Goal: Complete application form

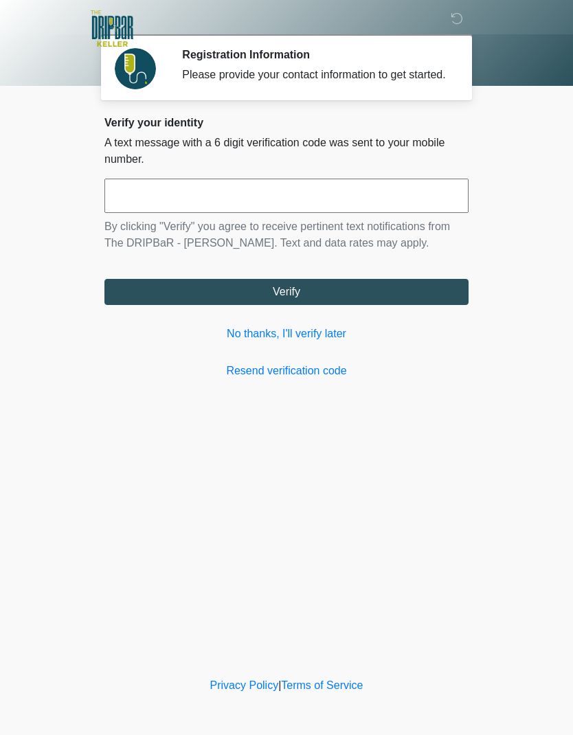
click at [251, 210] on input "text" at bounding box center [286, 196] width 364 height 34
type input "******"
click at [396, 301] on button "Verify" at bounding box center [286, 292] width 364 height 26
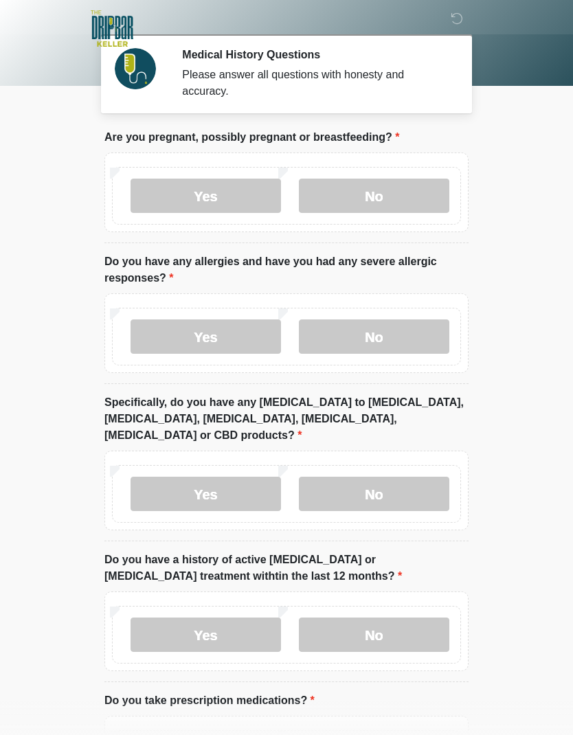
click at [365, 184] on label "No" at bounding box center [374, 196] width 150 height 34
click at [405, 330] on label "No" at bounding box center [374, 336] width 150 height 34
click at [411, 484] on label "No" at bounding box center [374, 494] width 150 height 34
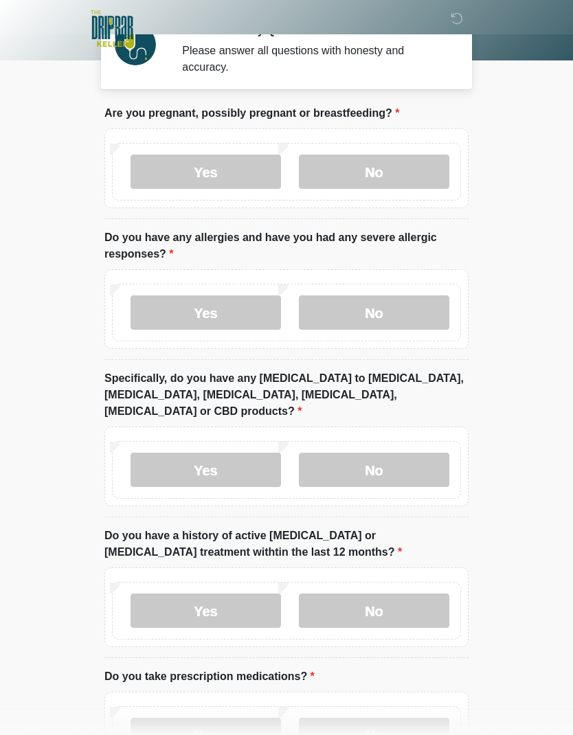
scroll to position [25, 0]
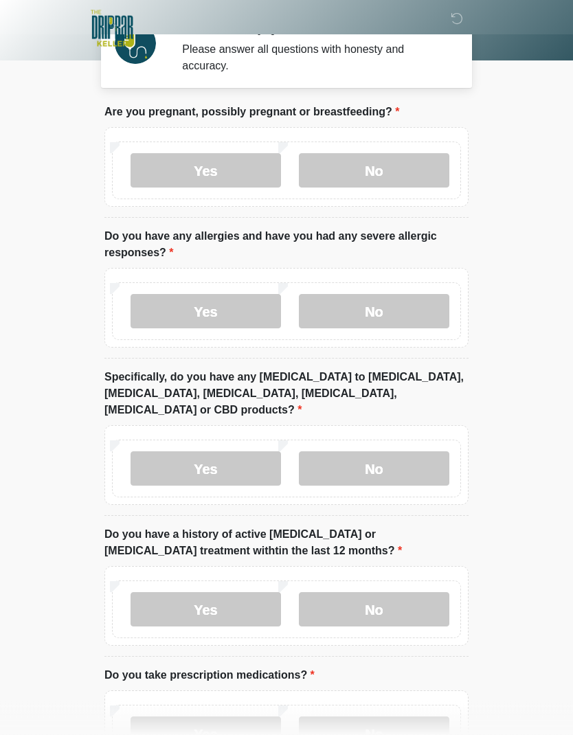
click at [415, 604] on label "No" at bounding box center [374, 610] width 150 height 34
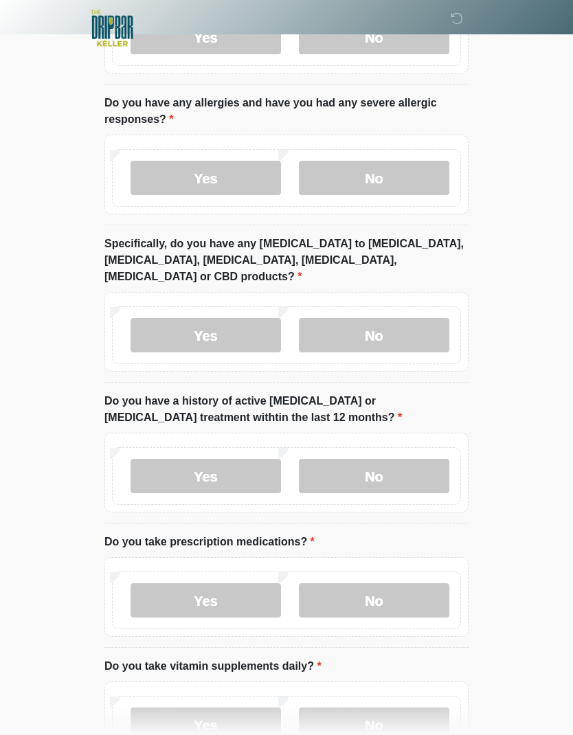
scroll to position [165, 0]
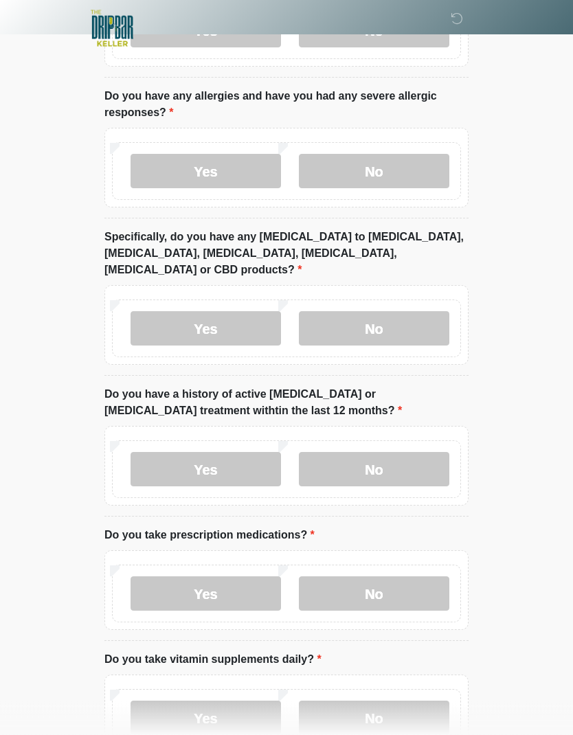
click at [233, 577] on label "Yes" at bounding box center [205, 594] width 150 height 34
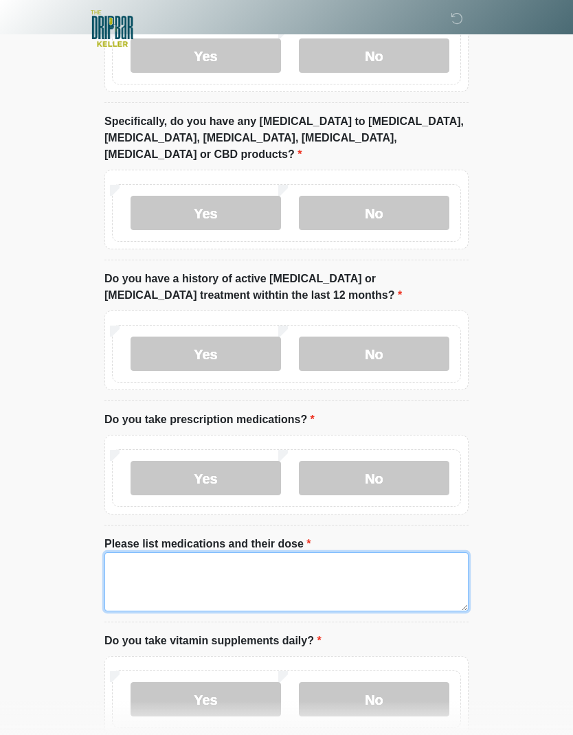
click at [357, 557] on textarea "Please list medications and their dose" at bounding box center [286, 581] width 364 height 59
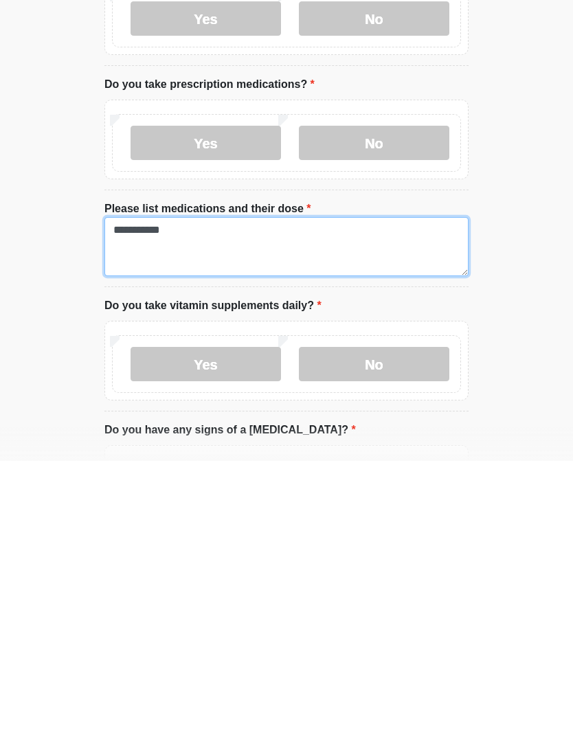
scroll to position [358, 0]
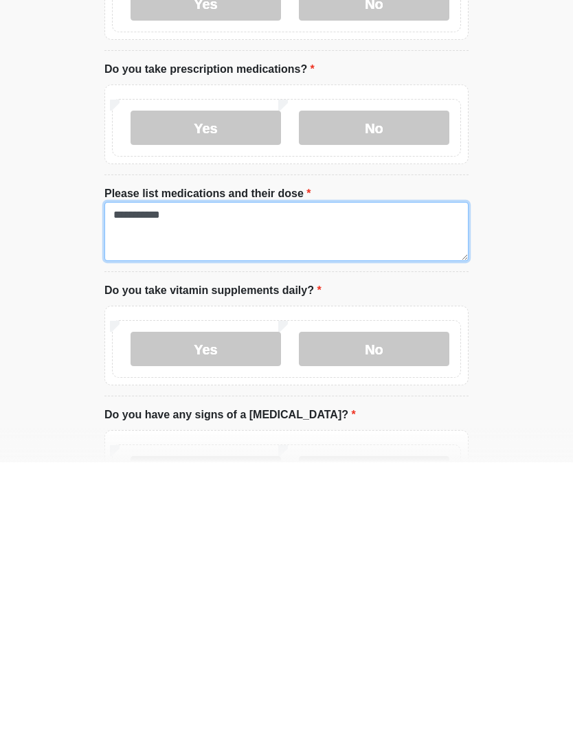
type textarea "**********"
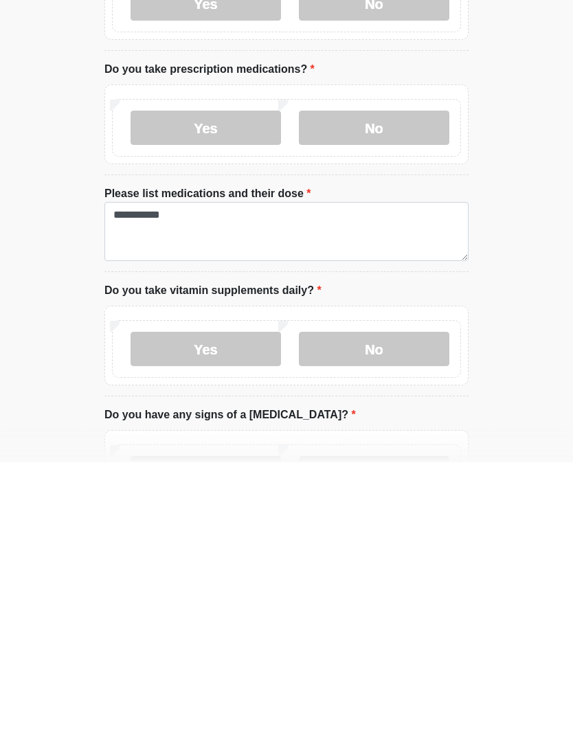
click at [410, 604] on label "No" at bounding box center [374, 621] width 150 height 34
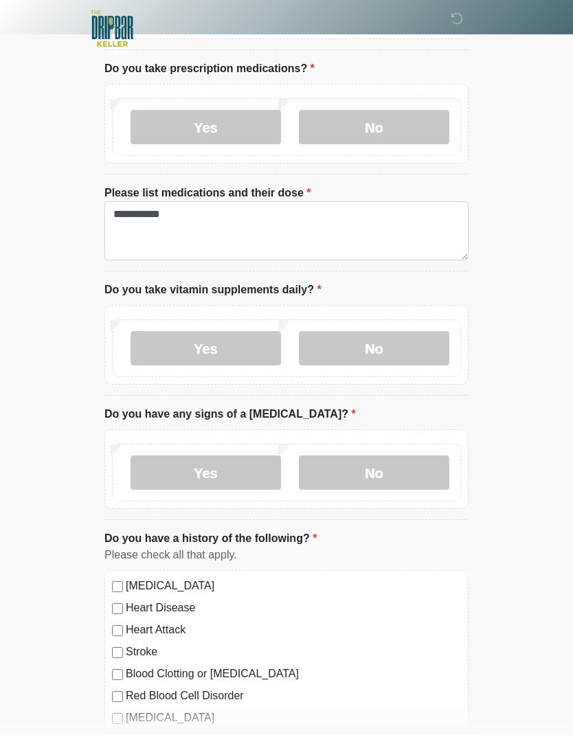
click at [400, 460] on label "No" at bounding box center [374, 472] width 150 height 34
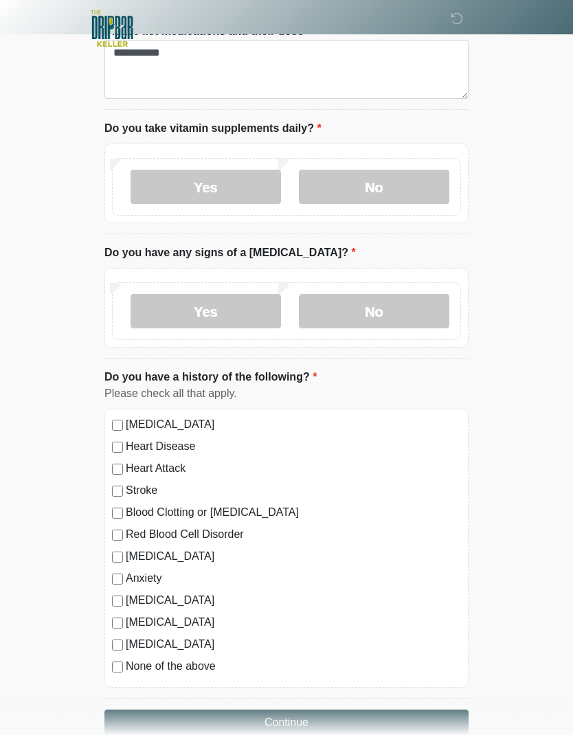
scroll to position [794, 0]
click at [161, 709] on button "Continue" at bounding box center [286, 722] width 364 height 26
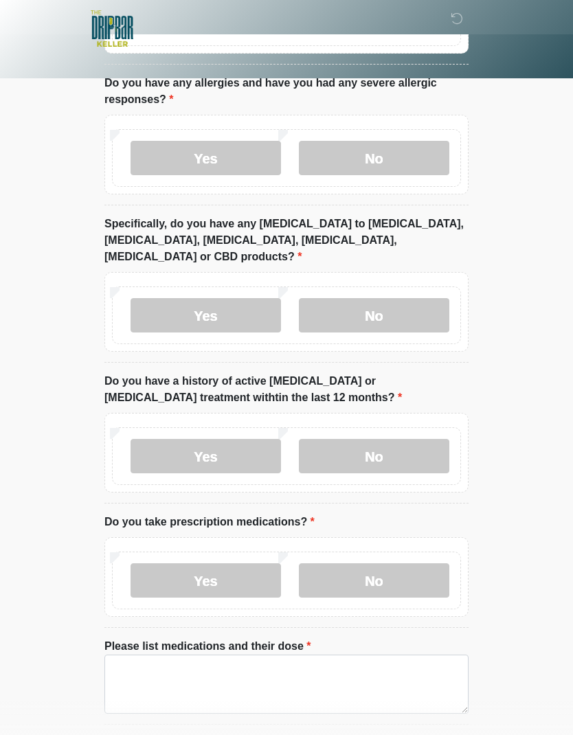
scroll to position [0, 0]
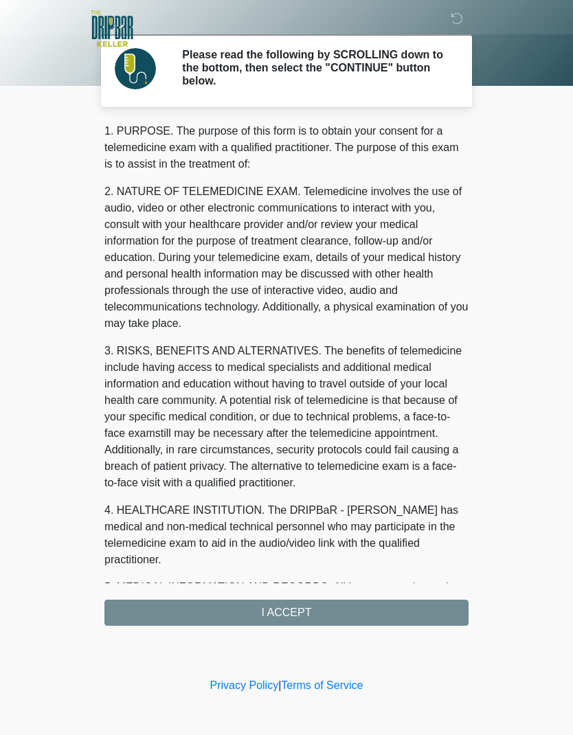
click at [338, 606] on div "1. PURPOSE. The purpose of this form is to obtain your consent for a telemedici…" at bounding box center [286, 374] width 364 height 503
click at [319, 606] on div "1. PURPOSE. The purpose of this form is to obtain your consent for a telemedici…" at bounding box center [286, 374] width 364 height 503
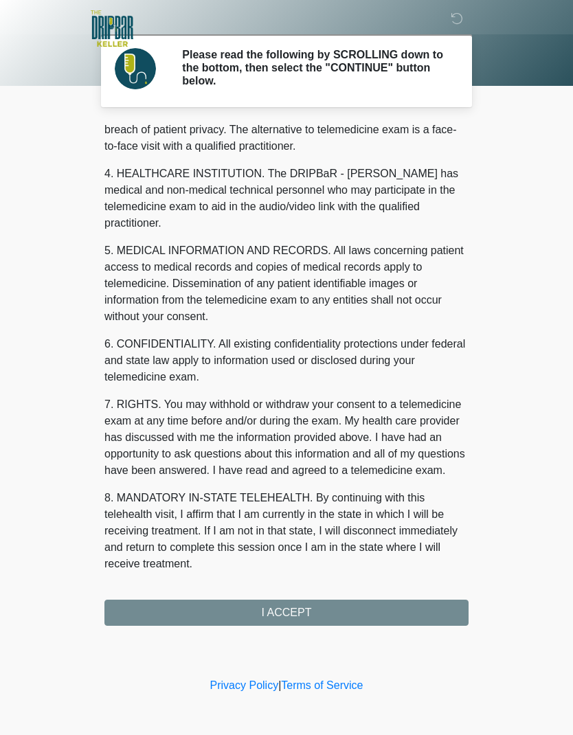
click at [312, 611] on button "I ACCEPT" at bounding box center [286, 612] width 364 height 26
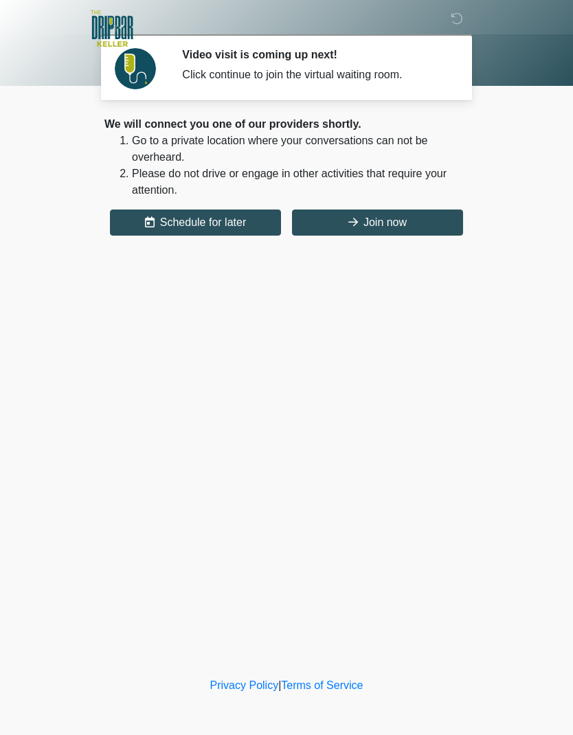
click at [425, 222] on button "Join now" at bounding box center [377, 222] width 171 height 26
click at [388, 214] on button "Join now" at bounding box center [377, 222] width 171 height 26
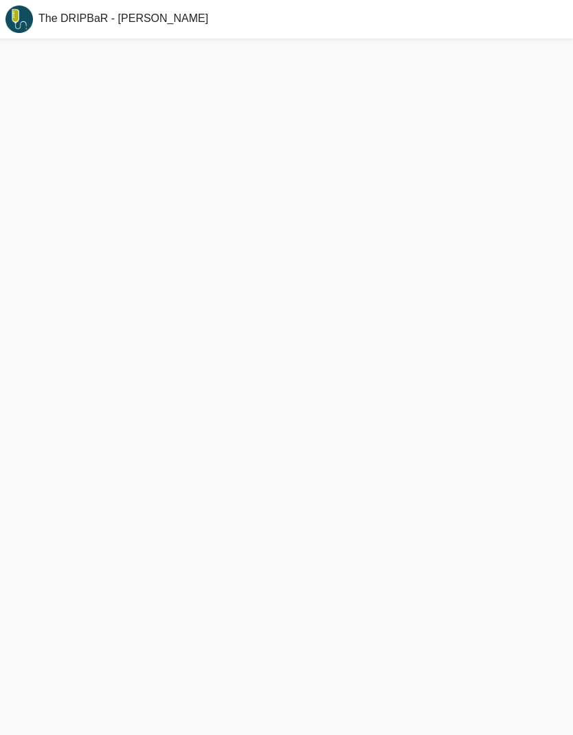
scroll to position [5, 0]
